Goal: Information Seeking & Learning: Learn about a topic

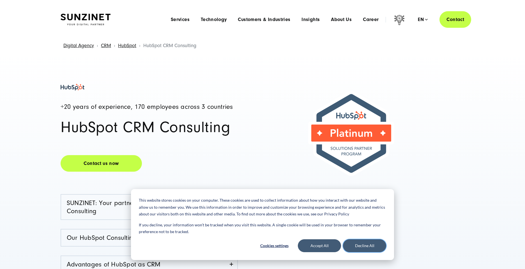
click at [350, 249] on button "Decline All" at bounding box center [364, 245] width 43 height 13
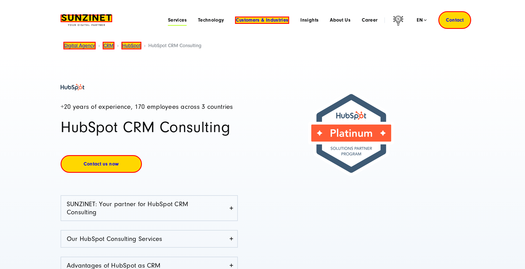
click at [175, 20] on span "Services" at bounding box center [177, 20] width 19 height 6
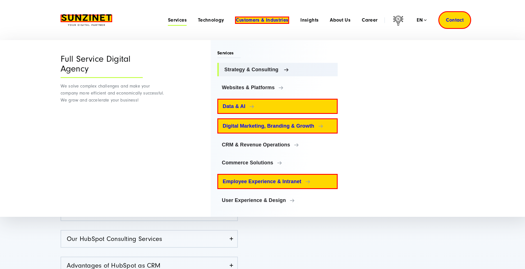
click at [256, 70] on span "Strategy & Consulting" at bounding box center [278, 70] width 109 height 6
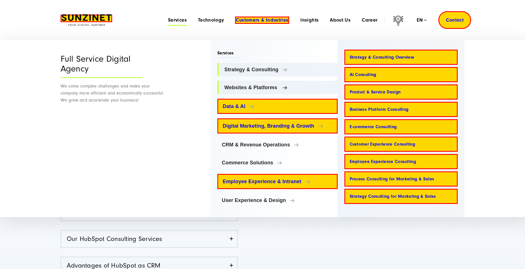
click at [281, 86] on span "Websites & Platforms" at bounding box center [278, 88] width 109 height 6
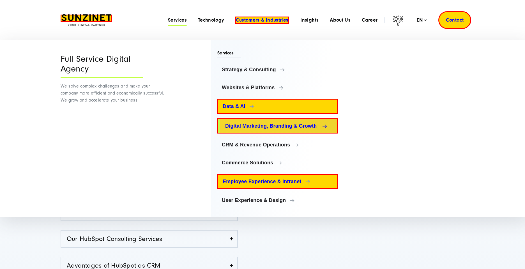
click at [304, 125] on span "Digital Marketing, Branding & Growth" at bounding box center [278, 126] width 107 height 6
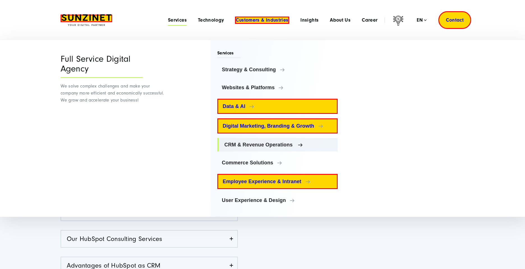
click at [291, 145] on span "CRM & Revenue Operations" at bounding box center [278, 145] width 109 height 6
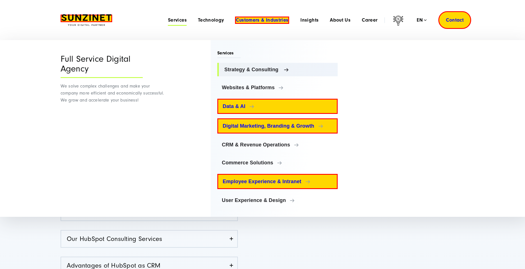
click at [276, 69] on span "Strategy & Consulting" at bounding box center [278, 70] width 109 height 6
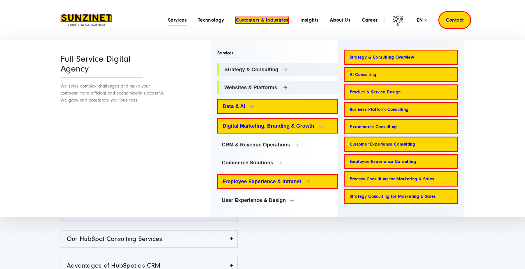
click at [273, 86] on span "Websites & Platforms" at bounding box center [278, 88] width 109 height 6
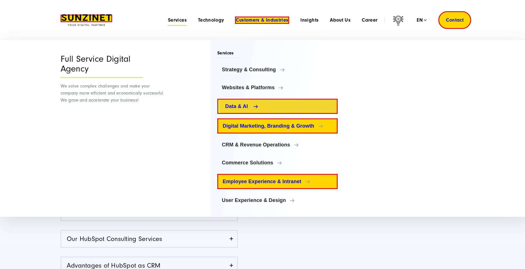
click at [301, 100] on link "Data & AI" at bounding box center [277, 106] width 120 height 15
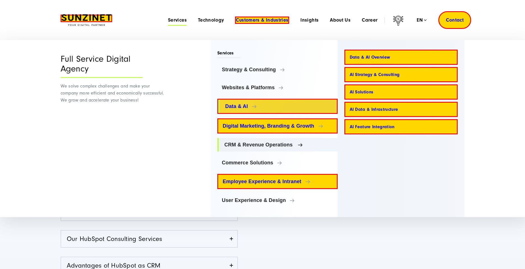
click at [295, 145] on span "CRM & Revenue Operations" at bounding box center [278, 145] width 109 height 6
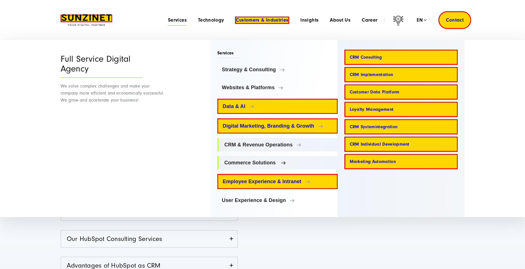
click at [282, 161] on span "Commerce Solutions" at bounding box center [278, 163] width 109 height 6
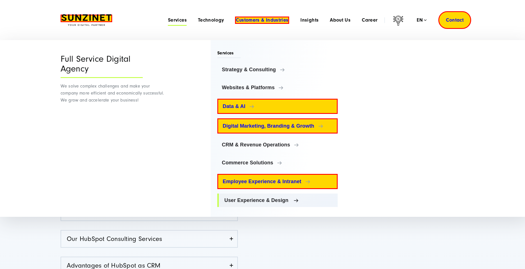
click at [286, 202] on span "User Experience & Design" at bounding box center [278, 201] width 109 height 6
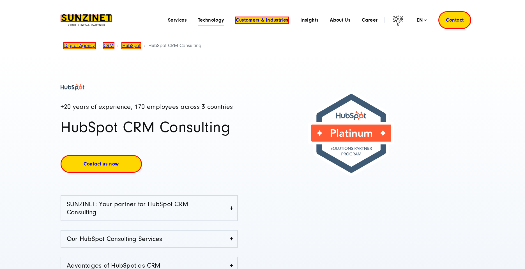
click at [214, 20] on span "Technology" at bounding box center [211, 20] width 26 height 6
click at [181, 18] on span "Services" at bounding box center [177, 20] width 19 height 6
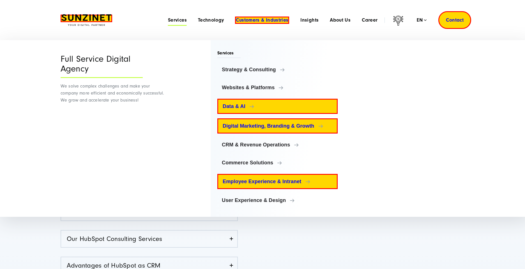
click at [270, 235] on div at bounding box center [364, 187] width 202 height 206
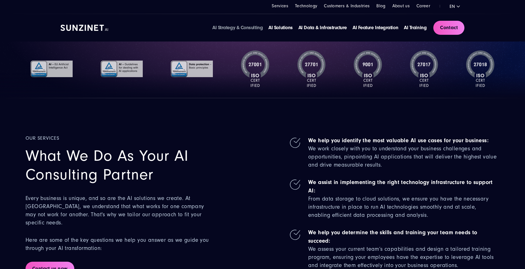
scroll to position [51, 0]
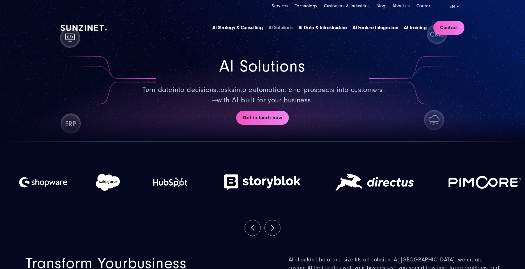
click at [242, 63] on span "AI Solutions" at bounding box center [262, 66] width 86 height 19
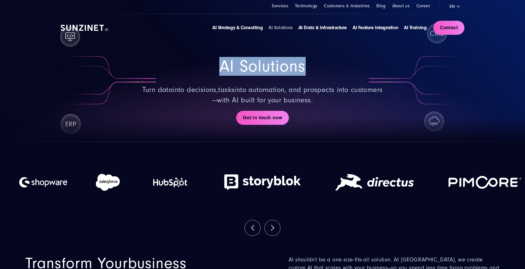
copy div "AI Solutions"
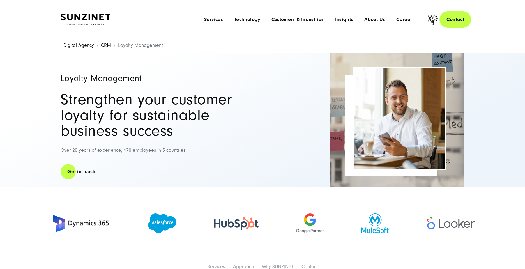
click at [110, 78] on h1 "Loyalty Management" at bounding box center [159, 78] width 196 height 9
copy div "Loyalty Management"
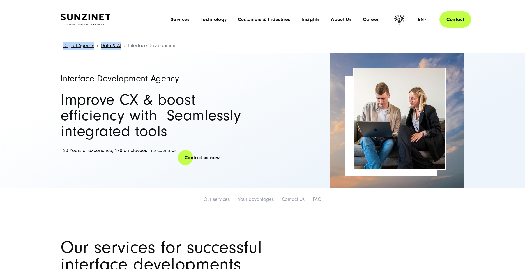
drag, startPoint x: 129, startPoint y: 45, endPoint x: 177, endPoint y: 47, distance: 48.9
click at [177, 47] on div "Digital Agency Data & AI Interface Development" at bounding box center [262, 46] width 503 height 14
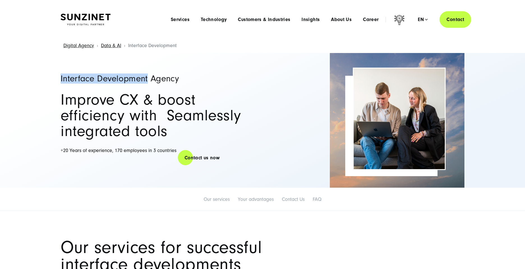
drag, startPoint x: 148, startPoint y: 77, endPoint x: 61, endPoint y: 80, distance: 86.7
click at [61, 80] on h1 "Interface Development Agency" at bounding box center [159, 78] width 196 height 9
copy h1 "Interface Development"
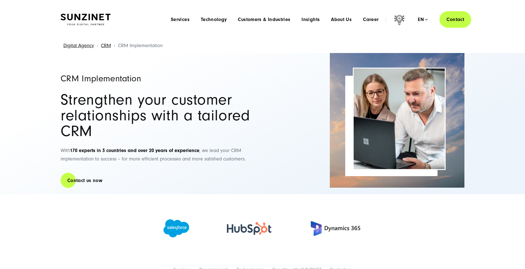
click at [111, 79] on h1 "CRM Implementation" at bounding box center [159, 78] width 196 height 9
copy div "CRM Implementation"
